Goal: Transaction & Acquisition: Purchase product/service

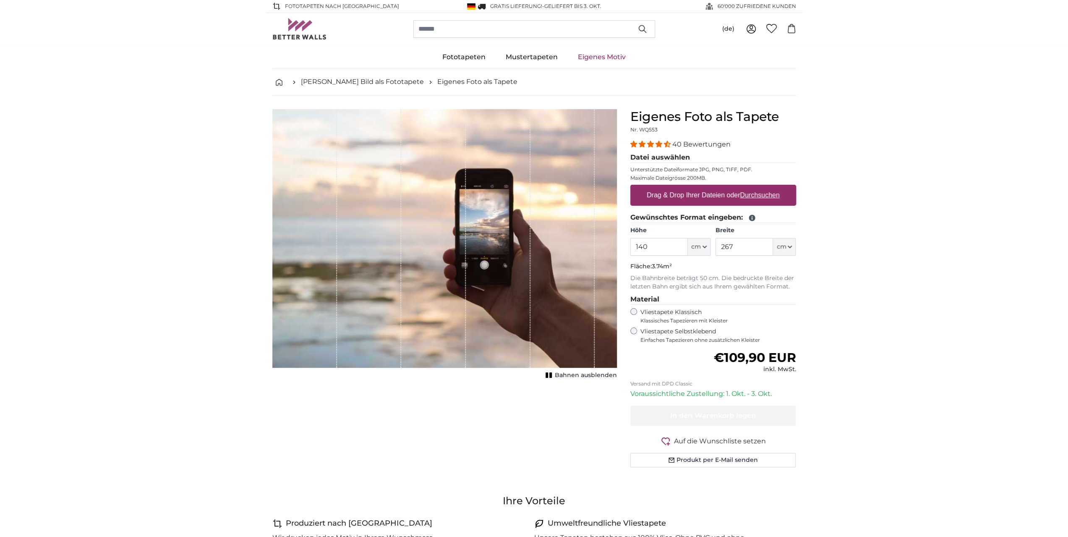
type input "140"
click at [635, 314] on div "Vliestapete Klassisch Klassisches Tapezieren mit Kleister" at bounding box center [713, 316] width 166 height 16
drag, startPoint x: 756, startPoint y: 245, endPoint x: 711, endPoint y: 247, distance: 45.8
click at [711, 247] on div "Höhe 140 ft cm Centimeter (cm) Inches (inch) Feet (ft. in.) Breite 267 ft cm Ce…" at bounding box center [713, 240] width 166 height 29
type input "300"
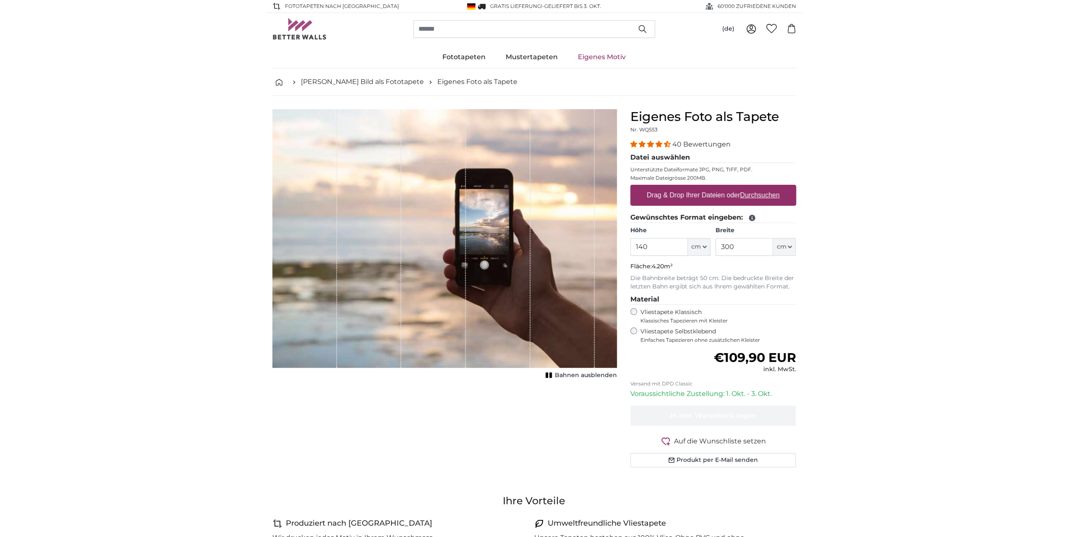
click at [680, 333] on label "Vliestapete Selbstklebend Einfaches Tapezieren ohne zusätzlichen Kleister" at bounding box center [718, 335] width 156 height 16
click at [674, 311] on label "Vliestapete Klassisch Klassisches Tapezieren mit Kleister" at bounding box center [714, 316] width 149 height 16
drag, startPoint x: 665, startPoint y: 248, endPoint x: 620, endPoint y: 245, distance: 44.6
click at [620, 245] on product-detail "Abbrechen Bild zuschneiden Bahnen ausblenden Eigenes Foto als Tapete Nr. WQ553 …" at bounding box center [534, 292] width 537 height 392
drag, startPoint x: 656, startPoint y: 245, endPoint x: 619, endPoint y: 244, distance: 36.1
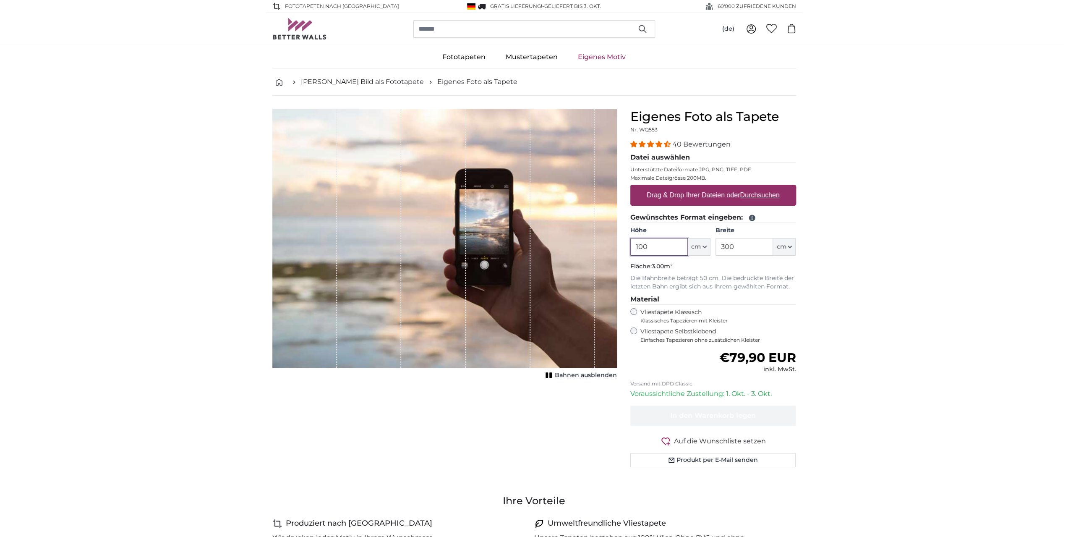
click at [620, 244] on product-detail "Abbrechen Bild zuschneiden Bahnen ausblenden Eigenes Foto als Tapete Nr. WQ553 …" at bounding box center [534, 292] width 537 height 392
type input "150"
